Goal: Task Accomplishment & Management: Use online tool/utility

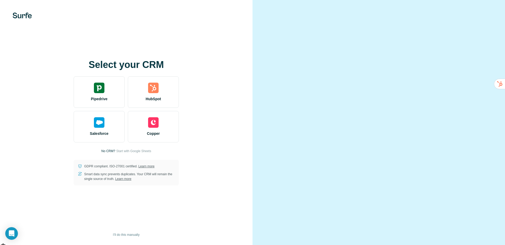
click at [474, 42] on div at bounding box center [378, 122] width 252 height 245
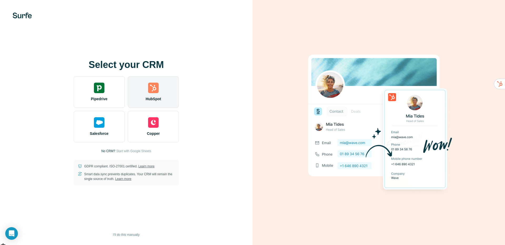
click at [160, 88] on div "HubSpot" at bounding box center [153, 92] width 51 height 32
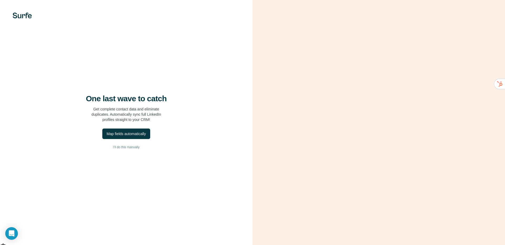
click at [146, 102] on h4 "One last wave to catch" at bounding box center [126, 98] width 81 height 9
click at [206, 133] on div "One last wave to catch Get complete contact data and eliminate duplicates. Auto…" at bounding box center [126, 122] width 252 height 245
click at [126, 134] on div "Map fields automatically" at bounding box center [125, 133] width 39 height 5
